Goal: Information Seeking & Learning: Learn about a topic

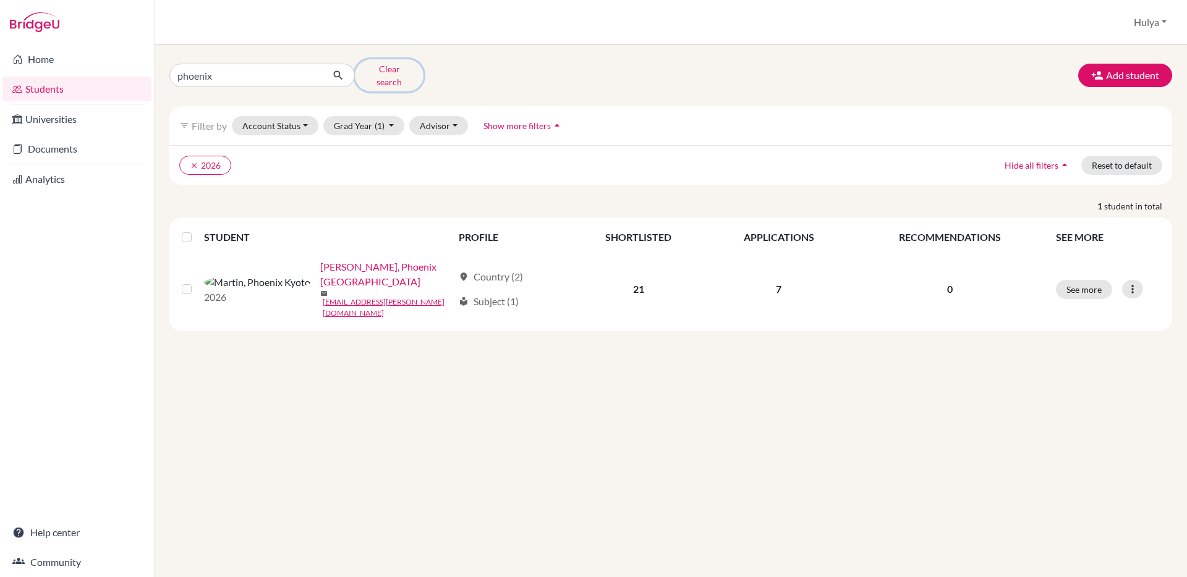
click at [380, 77] on button "Clear search" at bounding box center [389, 75] width 69 height 32
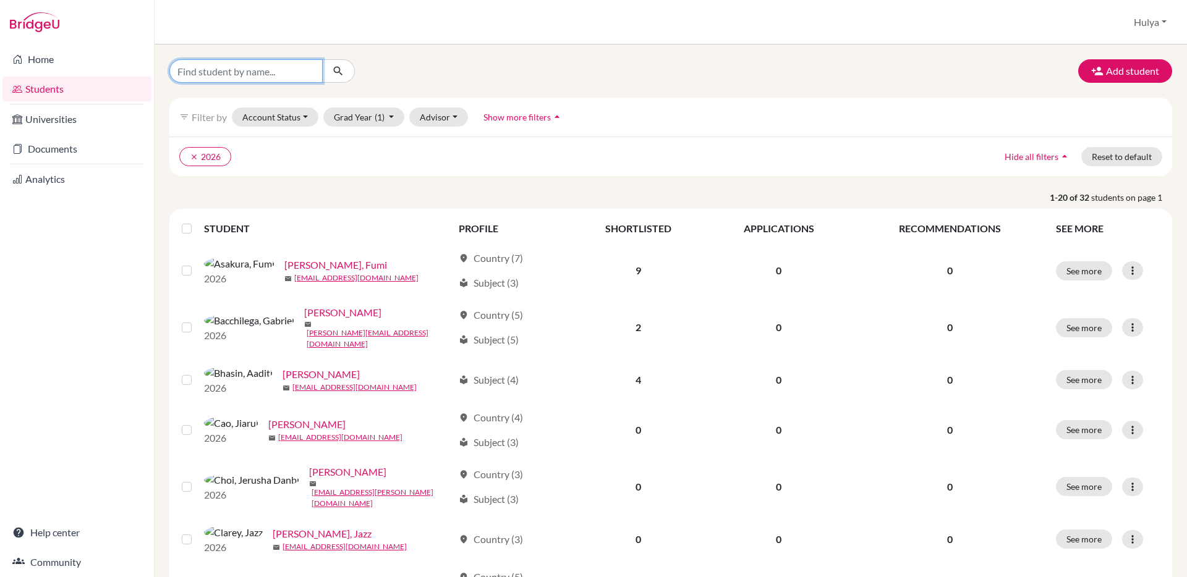
click at [275, 73] on input "Find student by name..." at bounding box center [245, 70] width 153 height 23
type input "eom"
click button "submit" at bounding box center [338, 70] width 33 height 23
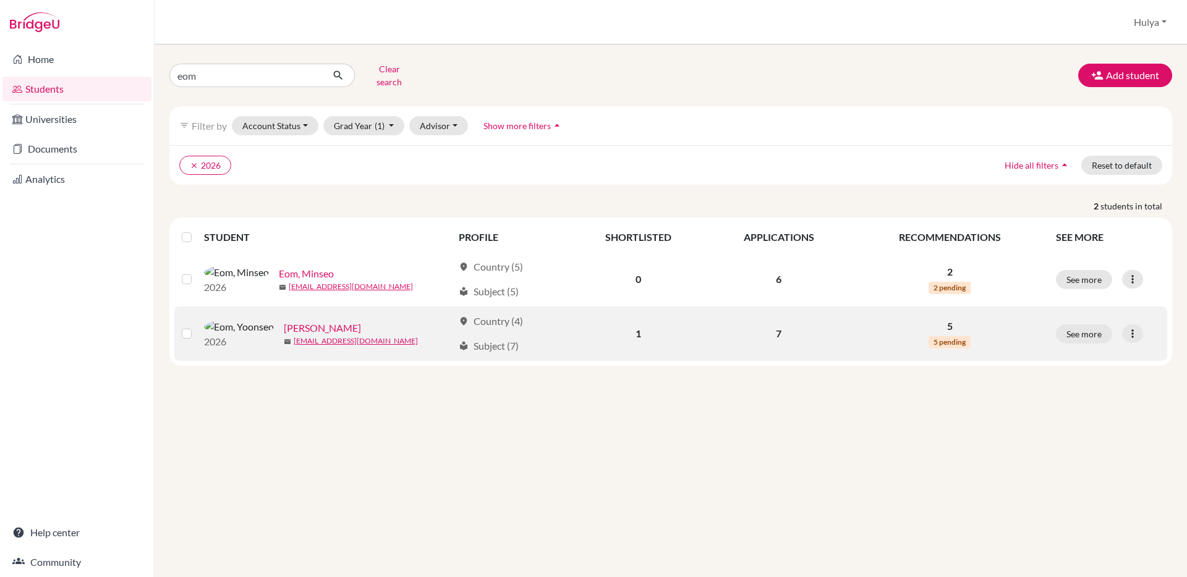
click at [284, 321] on link "[PERSON_NAME]" at bounding box center [322, 328] width 77 height 15
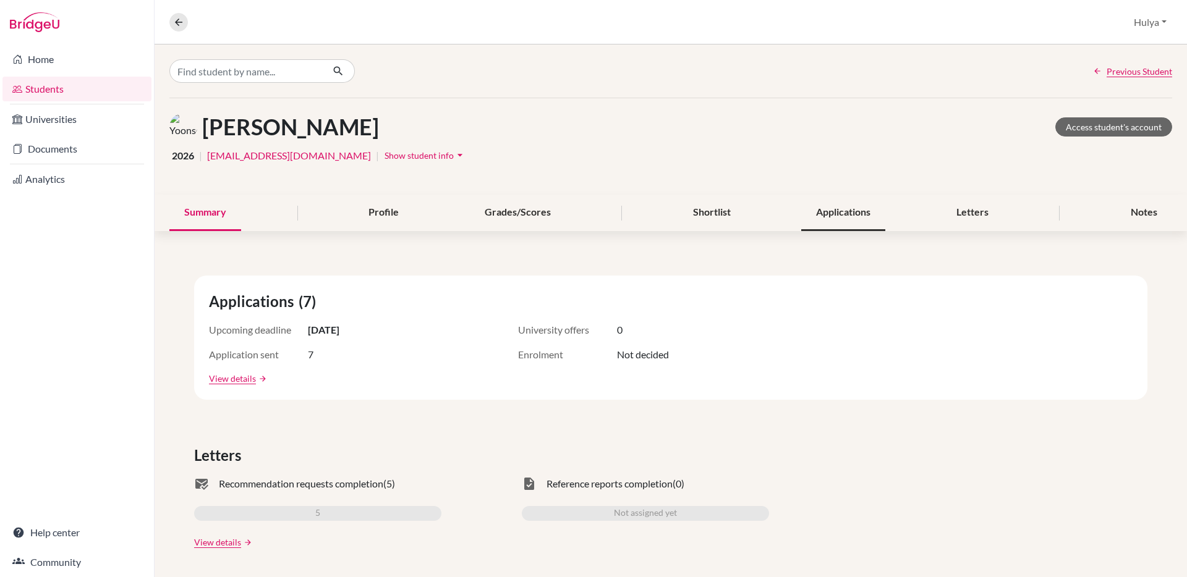
click at [839, 205] on div "Applications" at bounding box center [843, 213] width 84 height 36
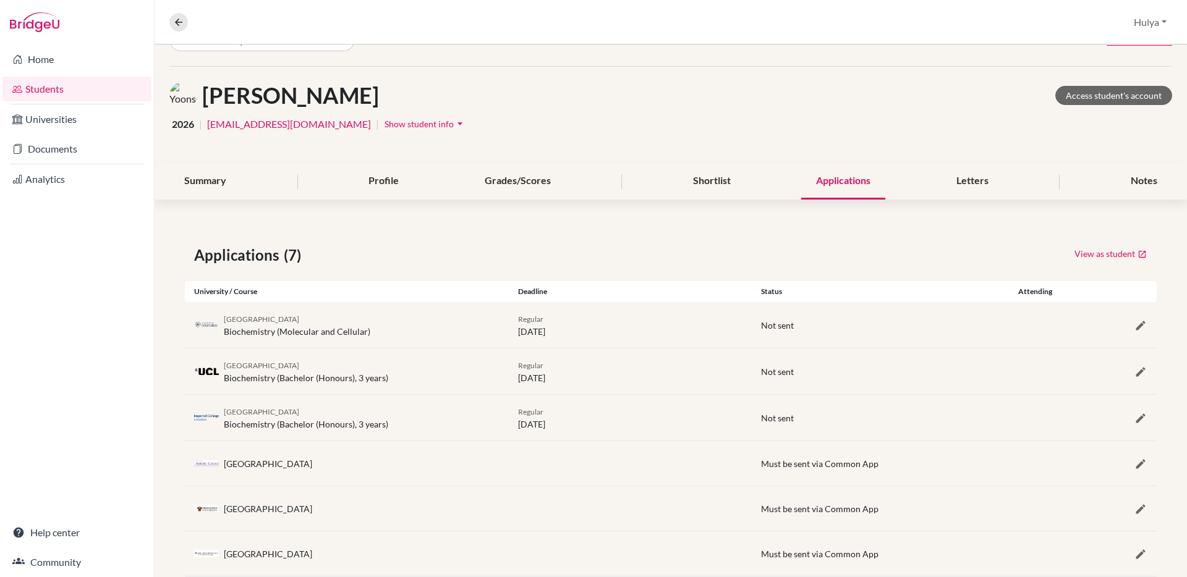
scroll to position [106, 0]
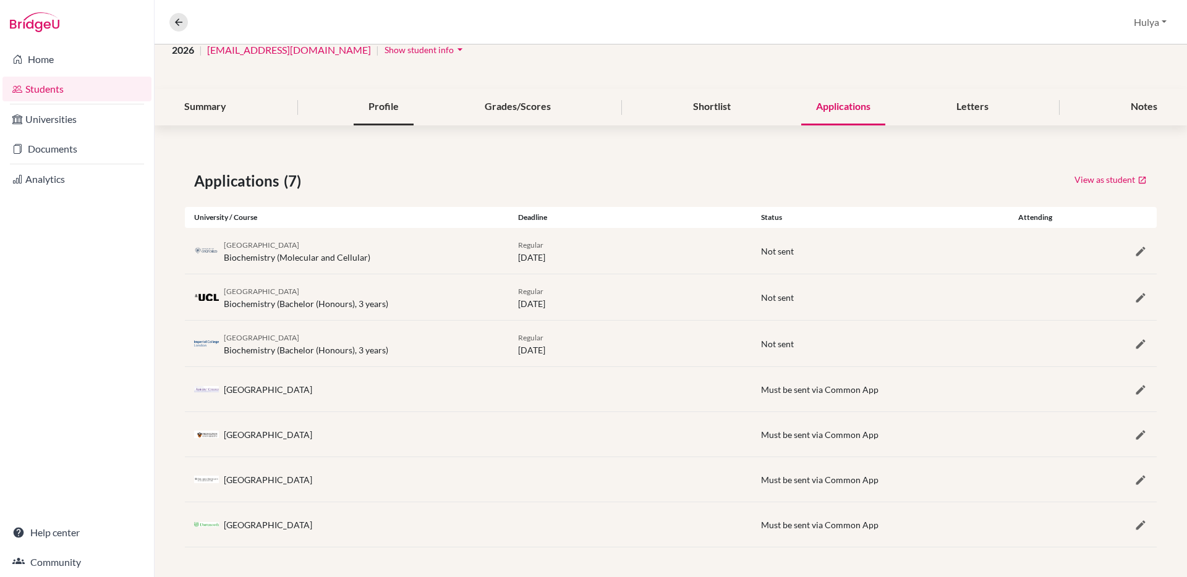
click at [394, 116] on div "Profile" at bounding box center [384, 107] width 60 height 36
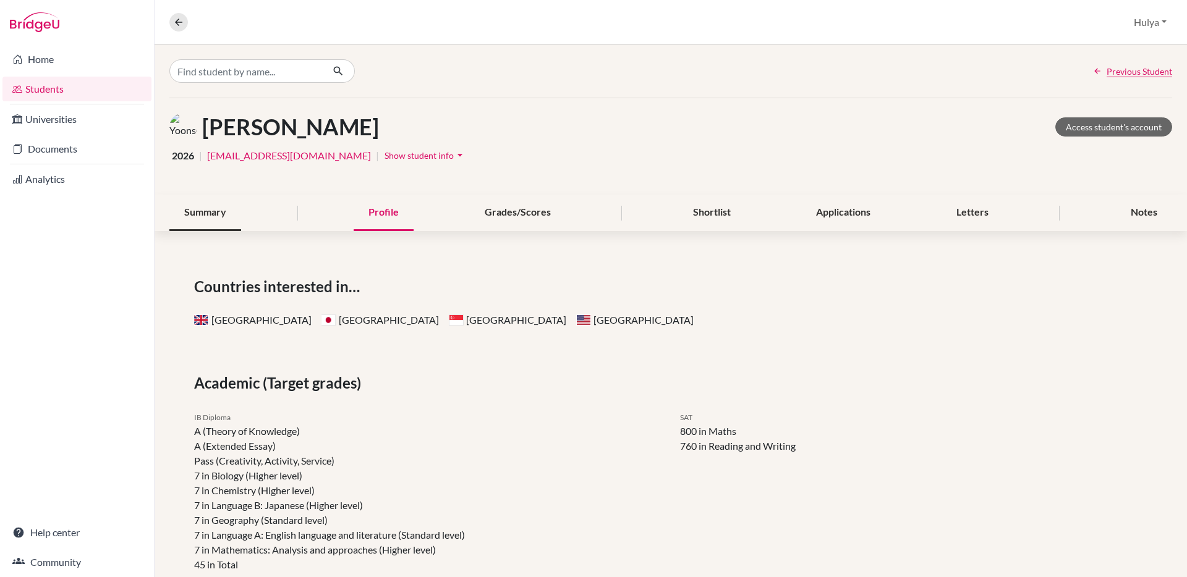
click at [214, 219] on div "Summary" at bounding box center [205, 213] width 72 height 36
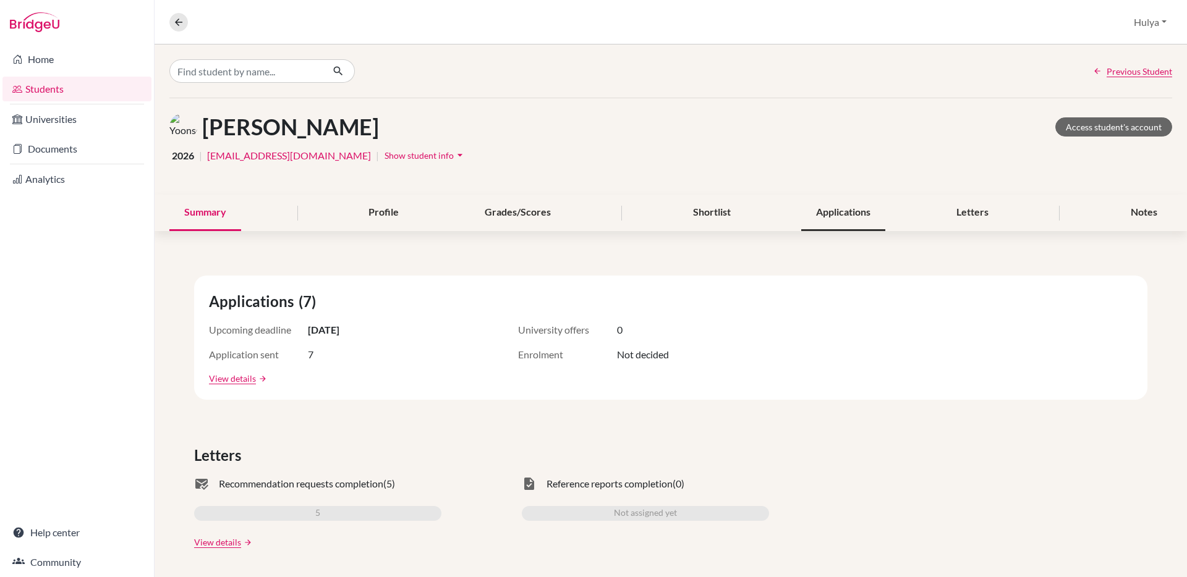
click at [852, 213] on div "Applications" at bounding box center [843, 213] width 84 height 36
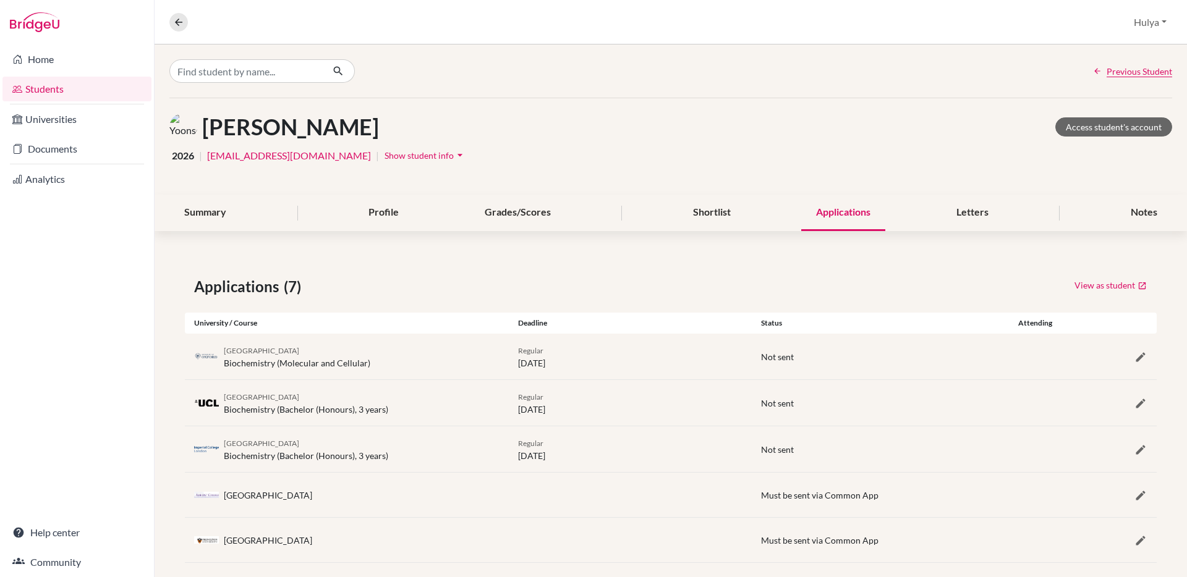
scroll to position [106, 0]
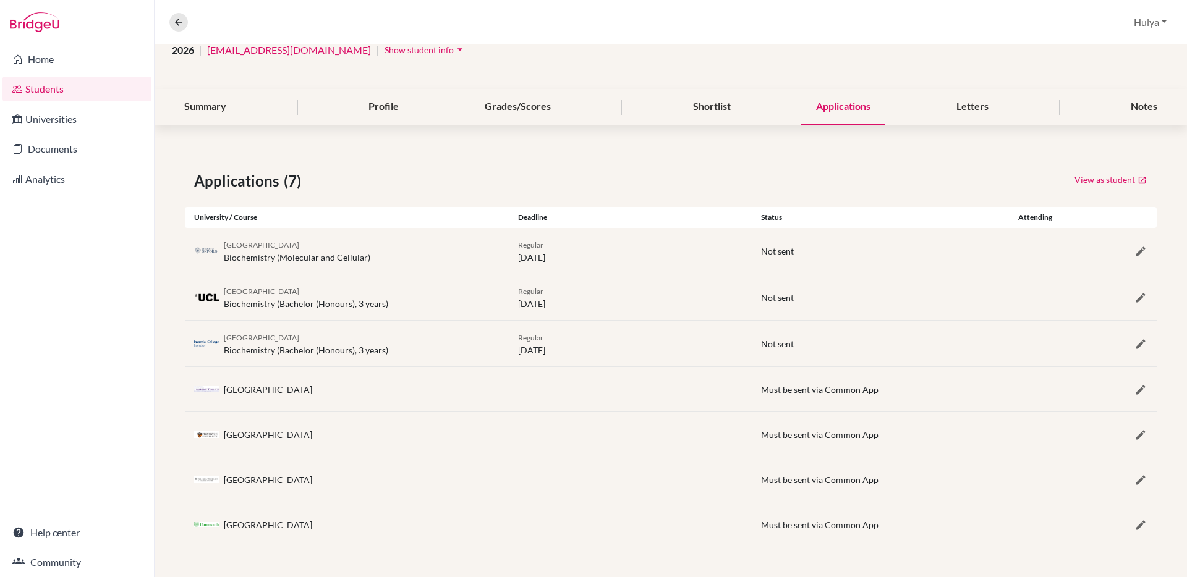
click at [926, 101] on div "Summary Profile Grades/Scores Shortlist Applications Letters Notes" at bounding box center [670, 107] width 1003 height 36
click at [959, 113] on div "Letters" at bounding box center [972, 107] width 62 height 36
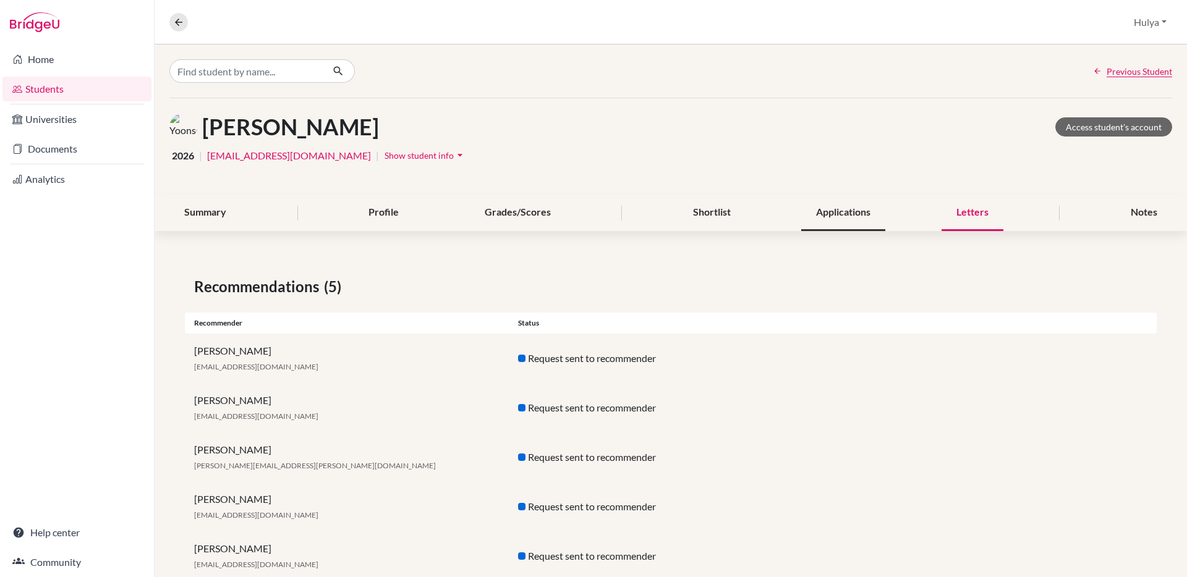
click at [846, 225] on div "Applications" at bounding box center [843, 213] width 84 height 36
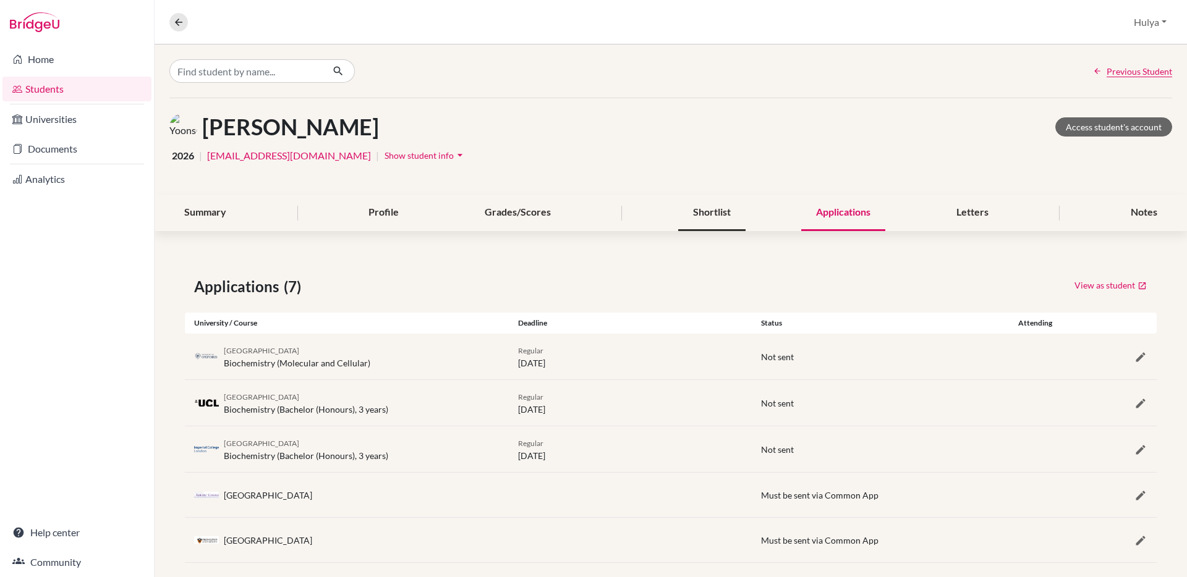
click at [718, 205] on div "Shortlist" at bounding box center [711, 213] width 67 height 36
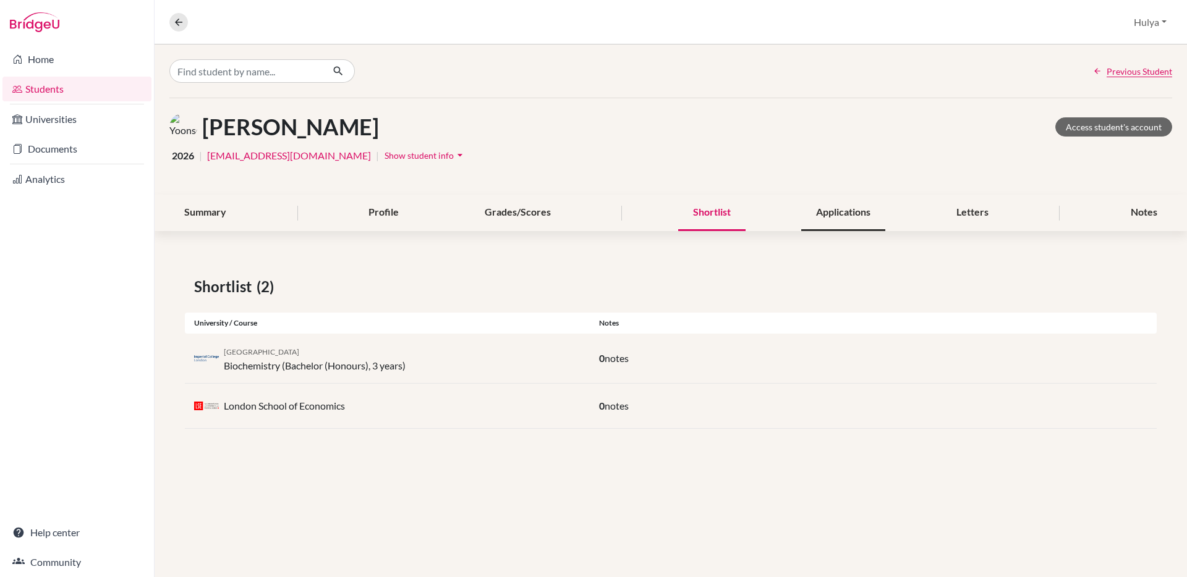
click at [809, 219] on div "Applications" at bounding box center [843, 213] width 84 height 36
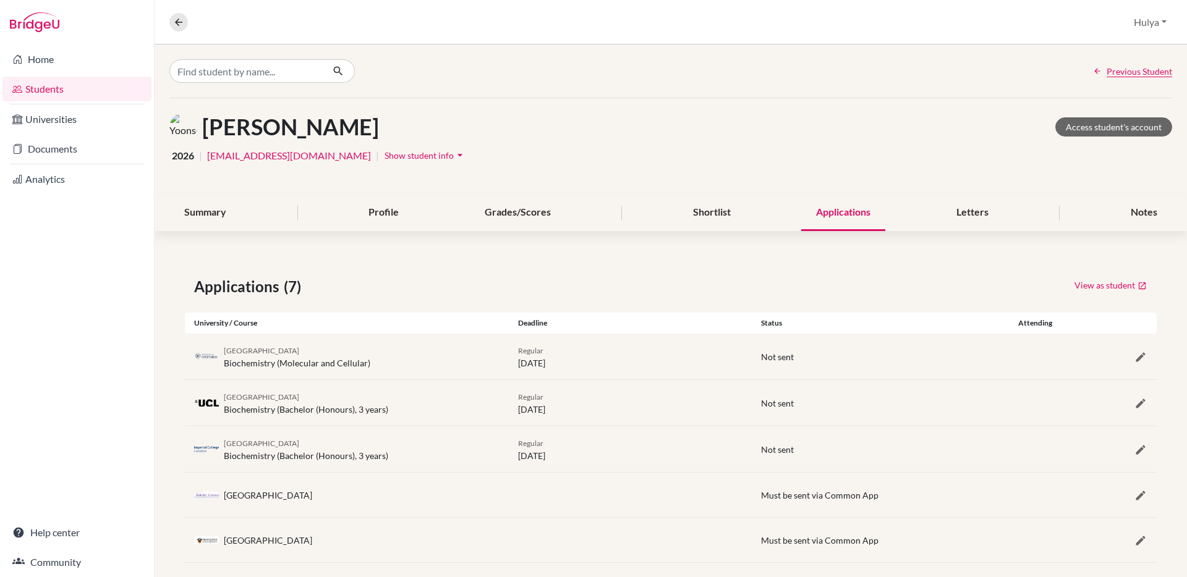
scroll to position [106, 0]
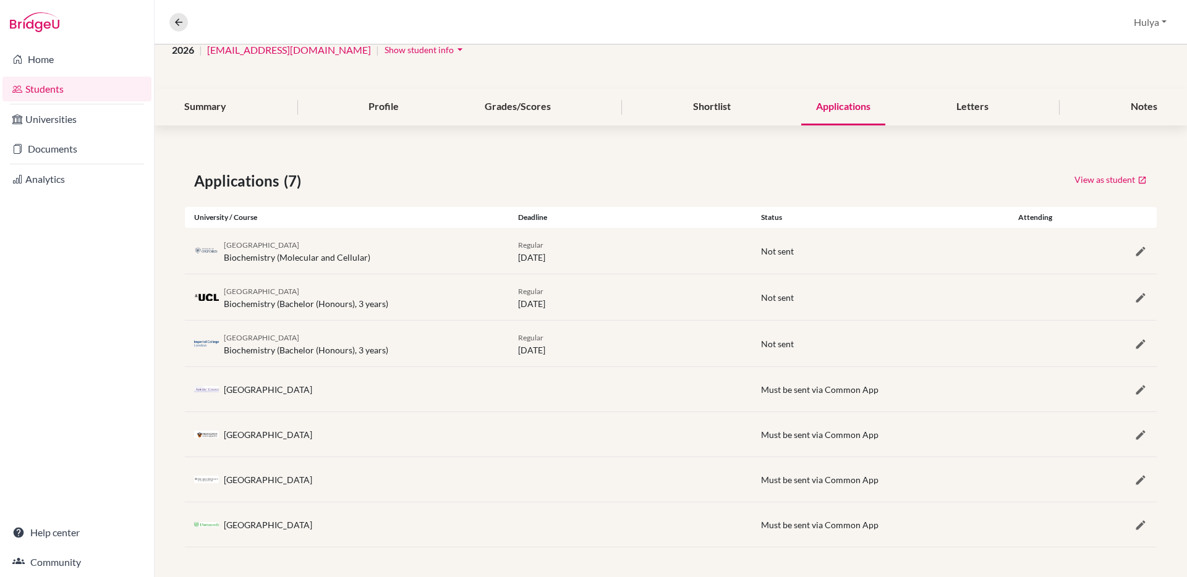
click at [397, 299] on div "University College London Biochemistry (Bachelor (Honours), 3 years)" at bounding box center [347, 297] width 324 height 26
click at [738, 103] on div "Shortlist" at bounding box center [711, 107] width 67 height 36
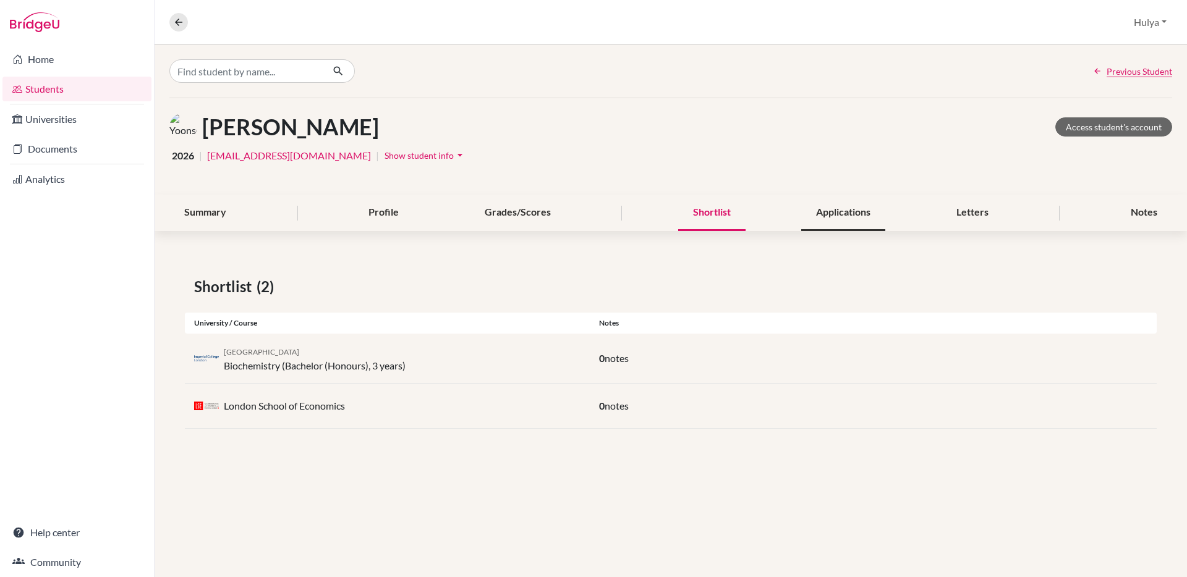
click at [826, 221] on div "Applications" at bounding box center [843, 213] width 84 height 36
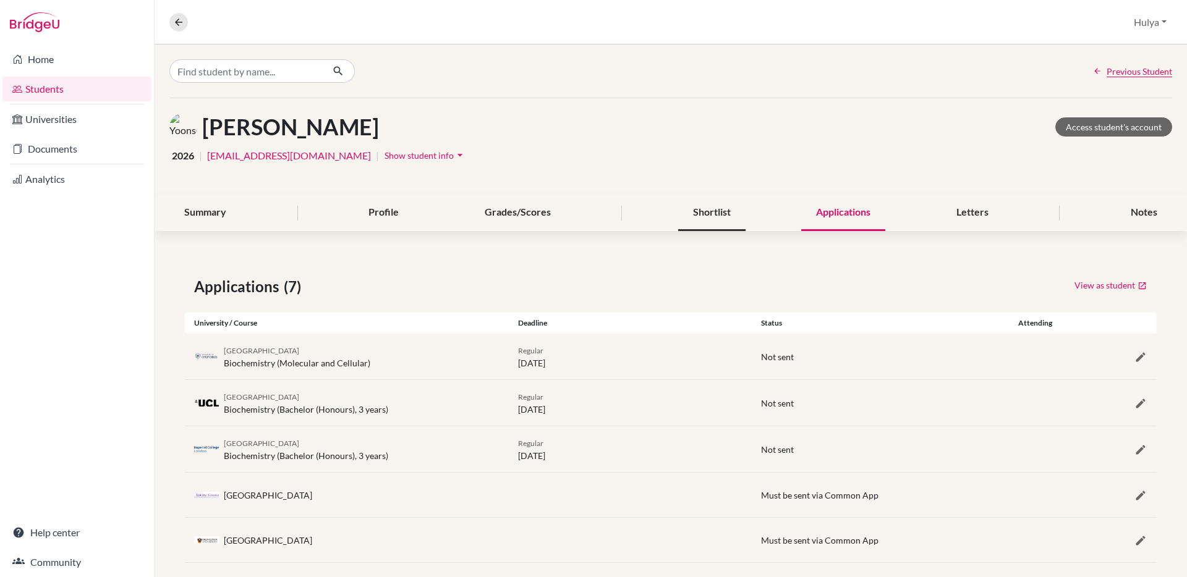
click at [716, 215] on div "Shortlist" at bounding box center [711, 213] width 67 height 36
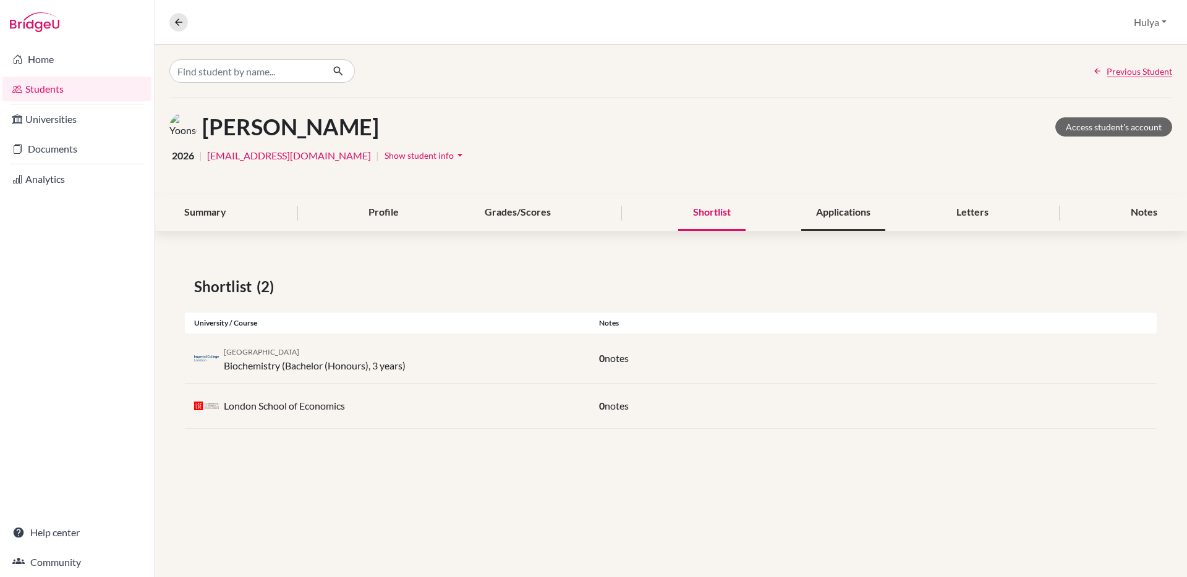
click at [835, 216] on div "Applications" at bounding box center [843, 213] width 84 height 36
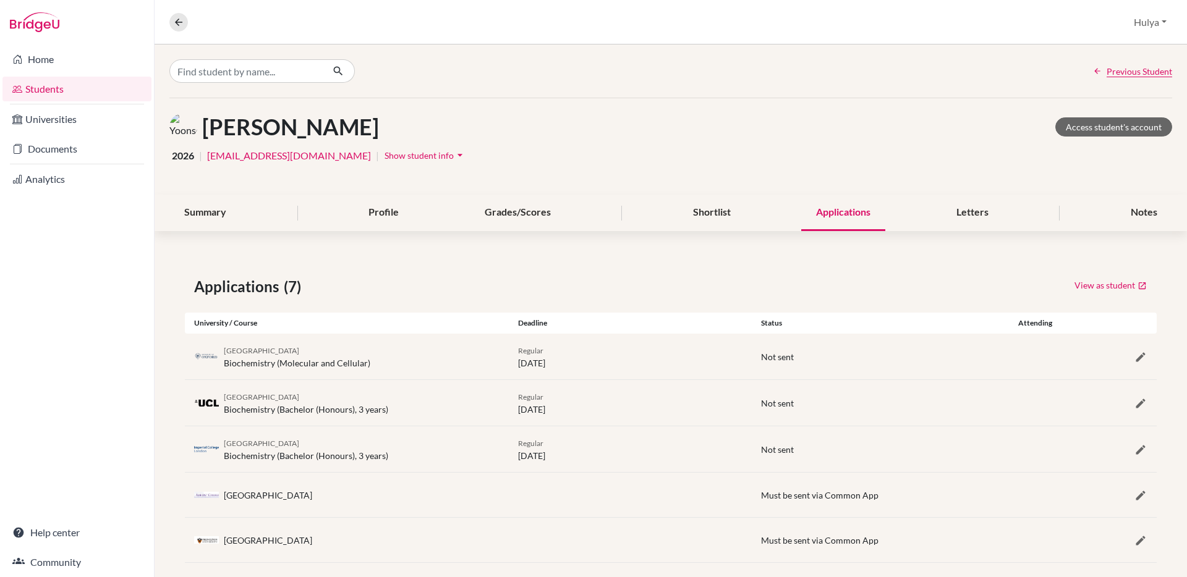
click at [571, 204] on div "Summary Profile Grades/Scores Shortlist Applications Letters Notes" at bounding box center [670, 213] width 1003 height 36
click at [550, 210] on div "Grades/Scores" at bounding box center [518, 213] width 96 height 36
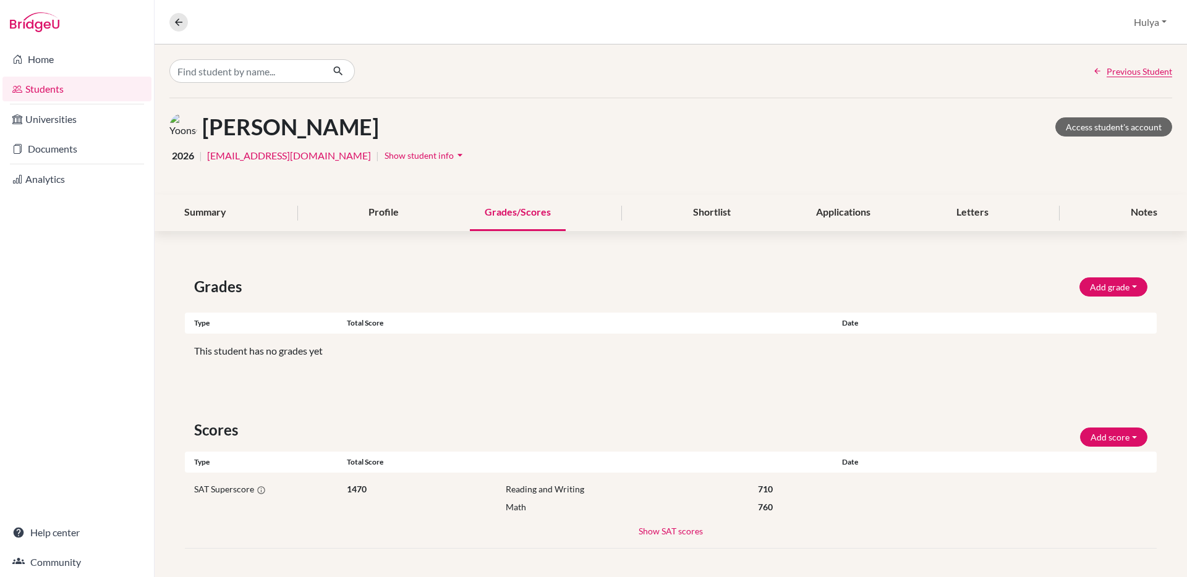
scroll to position [1, 0]
click at [646, 525] on button "Show SAT scores" at bounding box center [671, 530] width 66 height 14
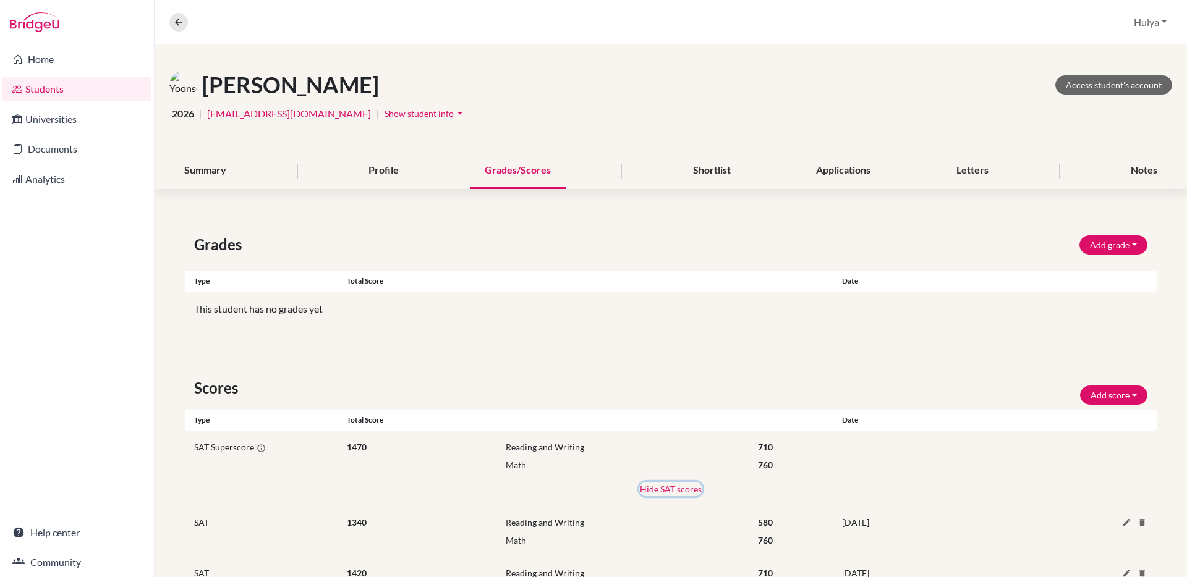
scroll to position [103, 0]
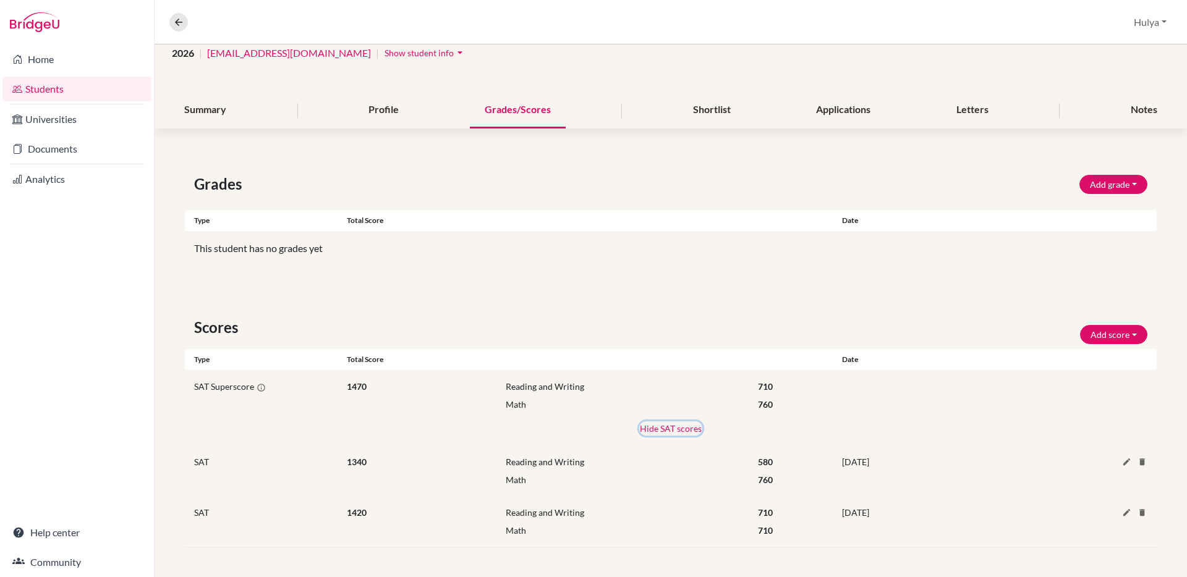
click at [679, 431] on button "Hide SAT scores" at bounding box center [670, 429] width 63 height 14
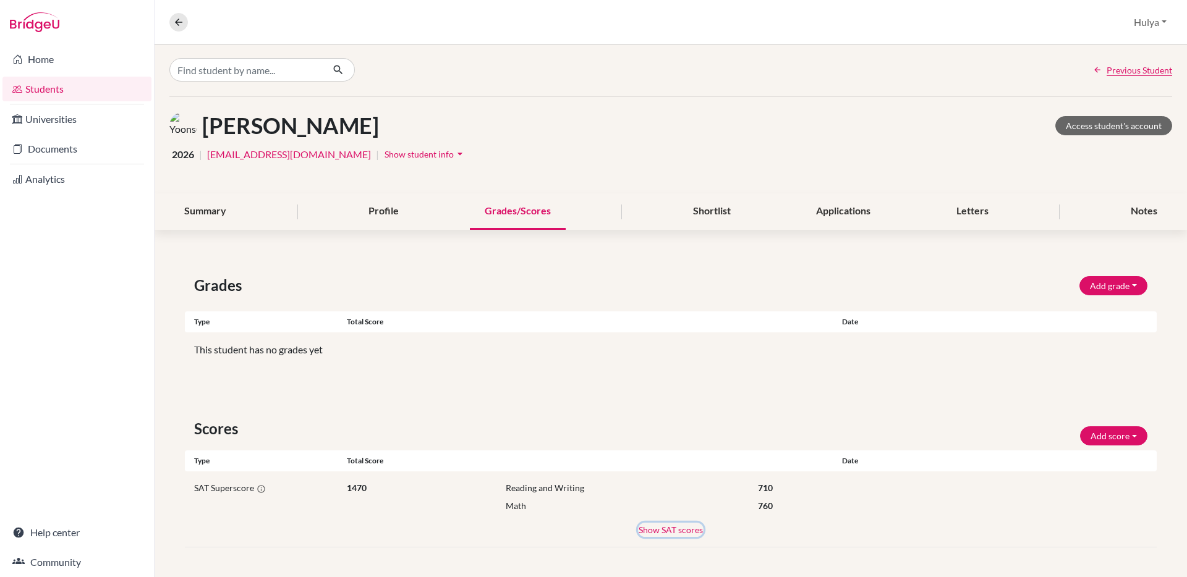
scroll to position [1, 0]
click at [654, 532] on button "Show SAT scores" at bounding box center [671, 530] width 66 height 14
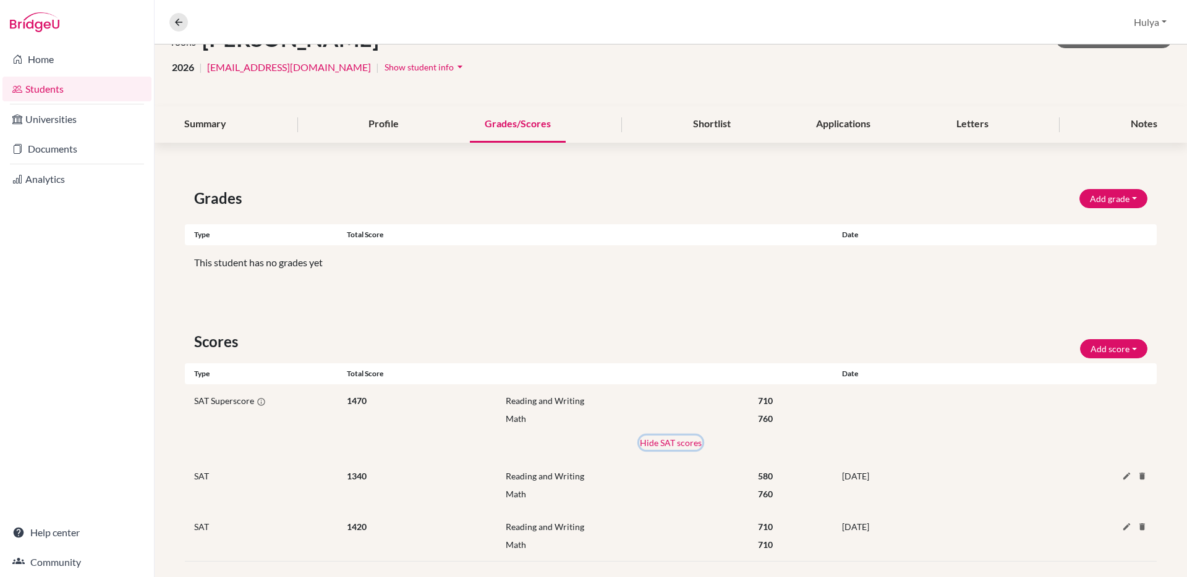
scroll to position [103, 0]
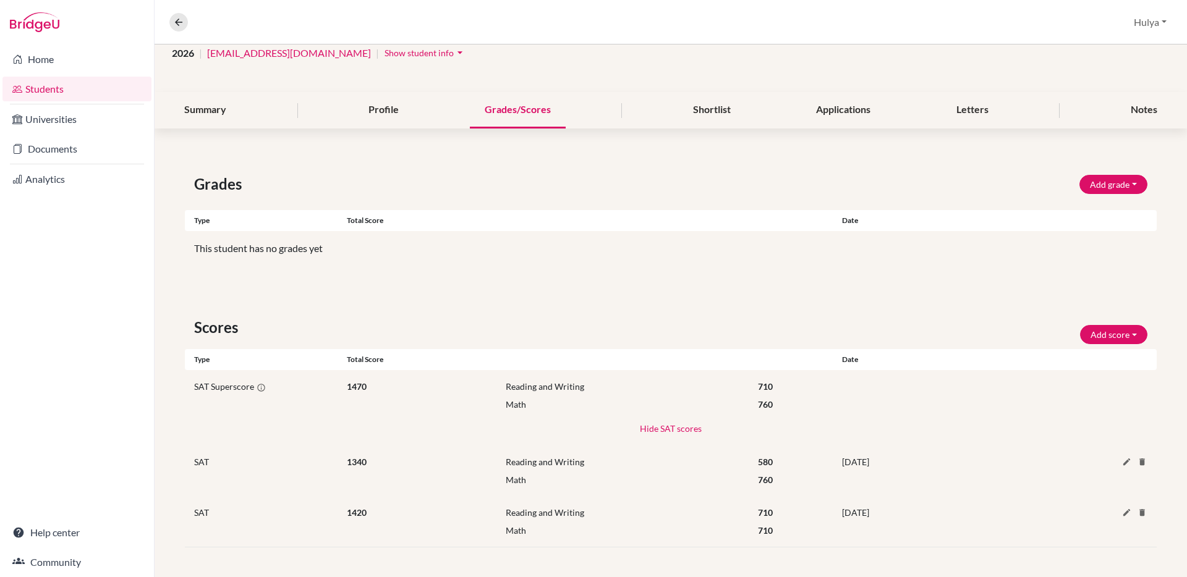
click at [733, 88] on div "[PERSON_NAME] Access student's account 2026 | [EMAIL_ADDRESS][DOMAIN_NAME] | Sh…" at bounding box center [671, 44] width 1032 height 96
click at [723, 105] on div "Shortlist" at bounding box center [711, 110] width 67 height 36
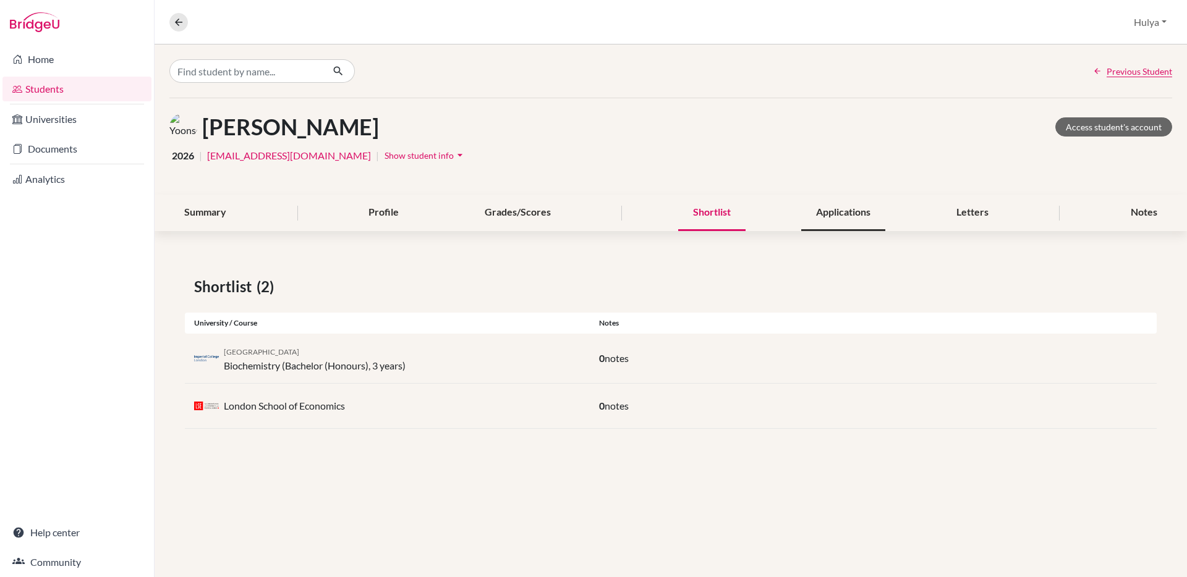
click at [839, 197] on div "Applications" at bounding box center [843, 213] width 84 height 36
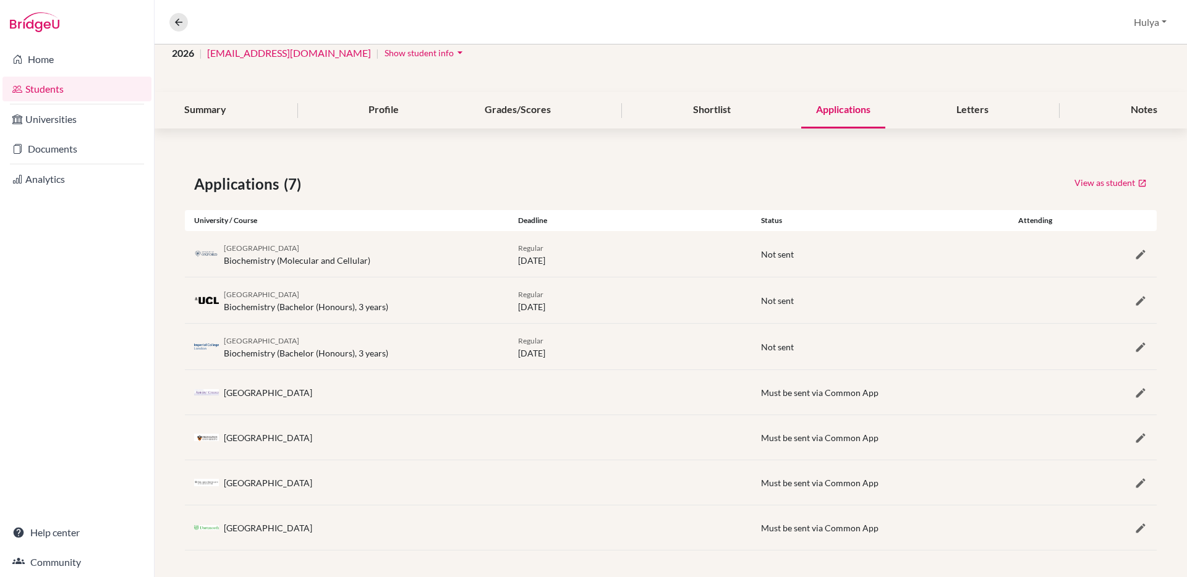
scroll to position [106, 0]
click at [611, 174] on div "Applications (7)" at bounding box center [427, 181] width 467 height 22
